Goal: Information Seeking & Learning: Stay updated

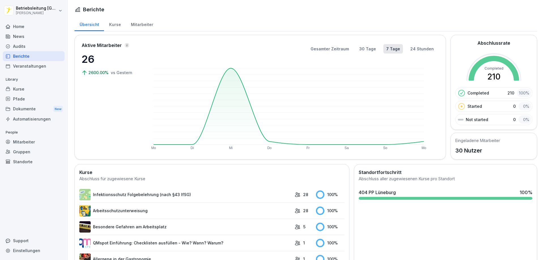
click at [36, 48] on div "Audits" at bounding box center [34, 46] width 62 height 10
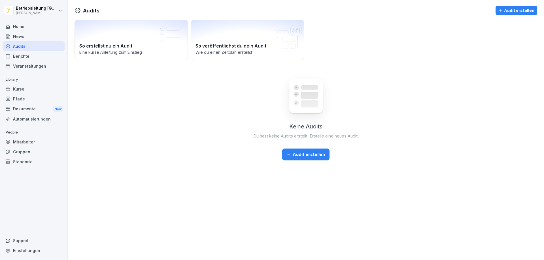
click at [39, 36] on div "News" at bounding box center [34, 36] width 62 height 10
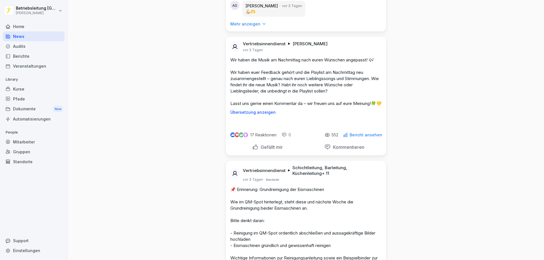
scroll to position [1559, 0]
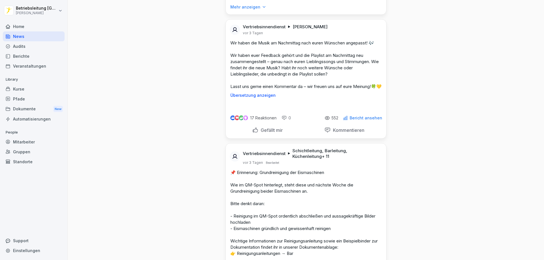
drag, startPoint x: 228, startPoint y: 87, endPoint x: 370, endPoint y: 181, distance: 170.5
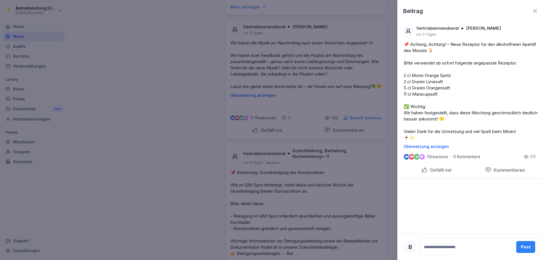
drag, startPoint x: 401, startPoint y: 50, endPoint x: 491, endPoint y: 143, distance: 129.5
click at [263, 143] on div "📌 Achtung, Achtung! – Neue Rezeptur für den alkoholfreien Aperitif des Monats 🍹…" at bounding box center [470, 95] width 143 height 108
copy p "📌 Achtung, Achtung! – Neue Rezeptur für den alkoholfreien Aperitif des Monats 🍹…"
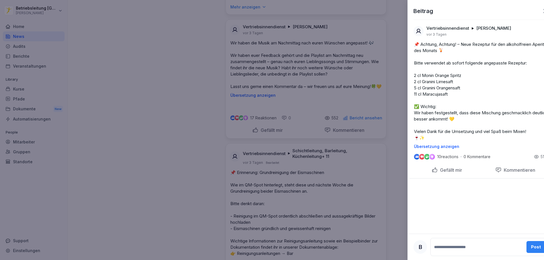
click at [104, 242] on div at bounding box center [272, 130] width 544 height 260
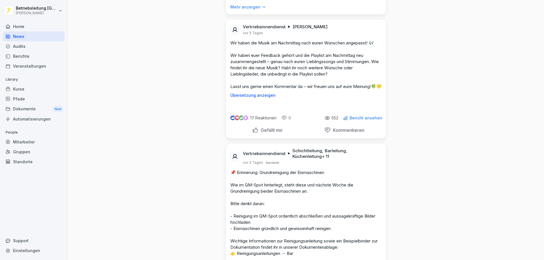
drag, startPoint x: 280, startPoint y: 180, endPoint x: 229, endPoint y: 88, distance: 105.5
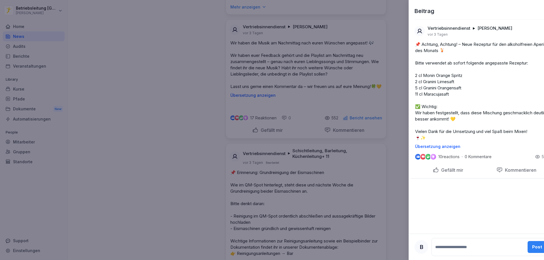
copy p "📌 Achtung, Achtung! – Neue Rezeptur für den alkoholfreien Aperitif des Monats 🍹…"
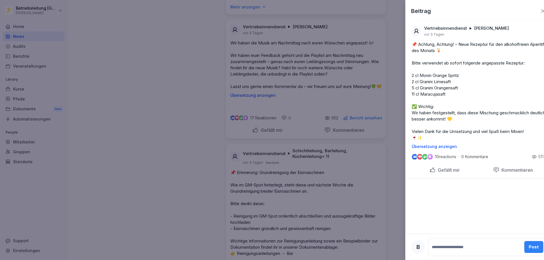
click at [262, 99] on div at bounding box center [272, 130] width 544 height 260
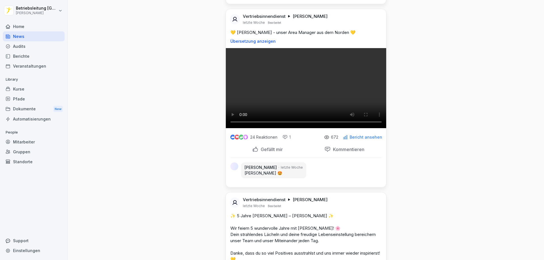
scroll to position [3287, 0]
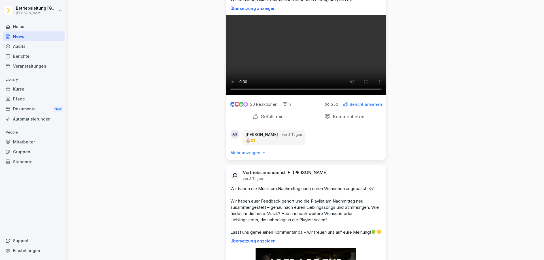
scroll to position [1559, 0]
